Goal: Find specific page/section: Find specific page/section

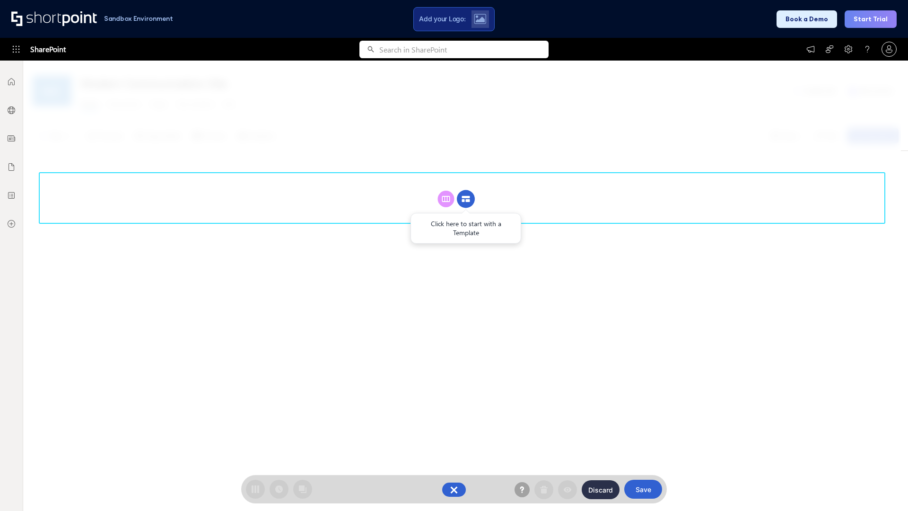
click at [466, 199] on circle at bounding box center [466, 199] width 18 height 18
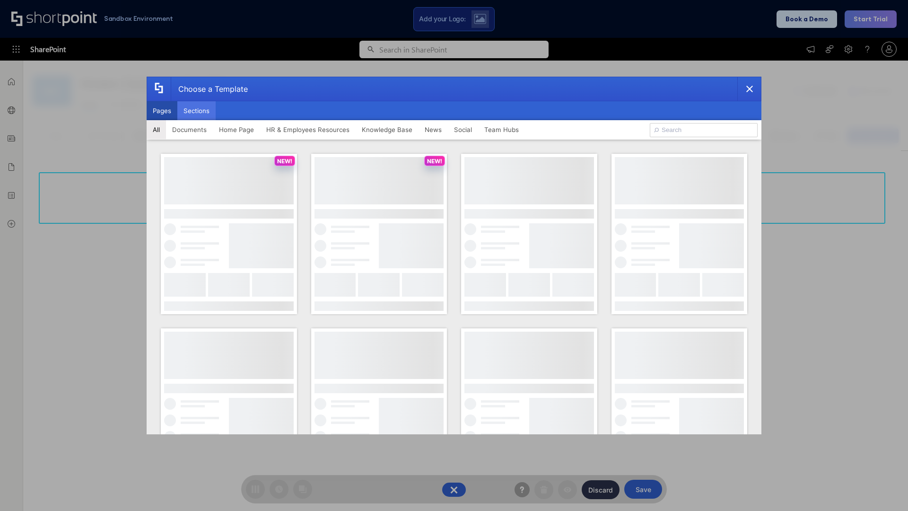
click at [196, 111] on button "Sections" at bounding box center [196, 110] width 38 height 19
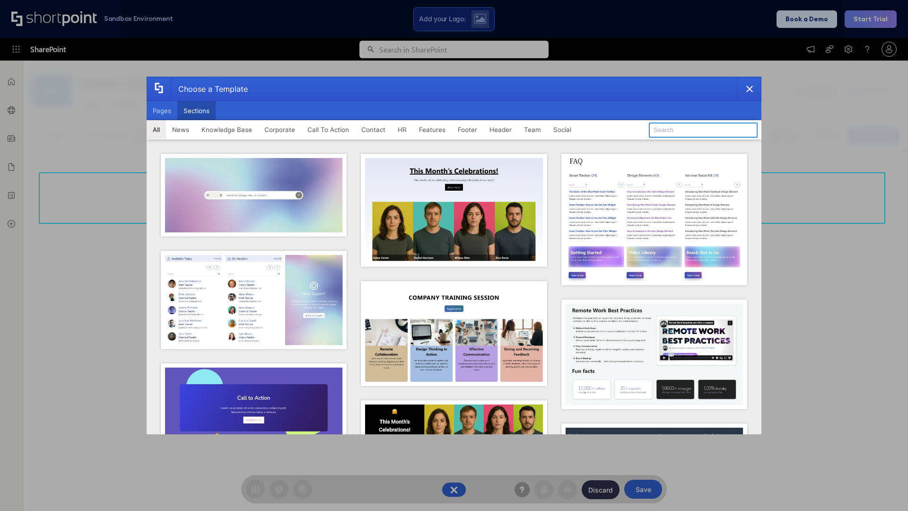
type input "Footer 7"
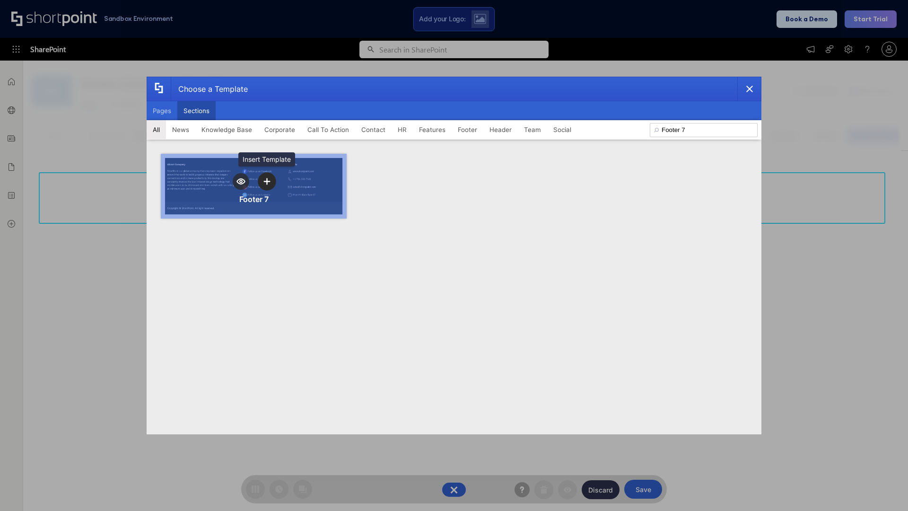
click at [267, 181] on icon "template selector" at bounding box center [267, 181] width 7 height 7
